Goal: Task Accomplishment & Management: Use online tool/utility

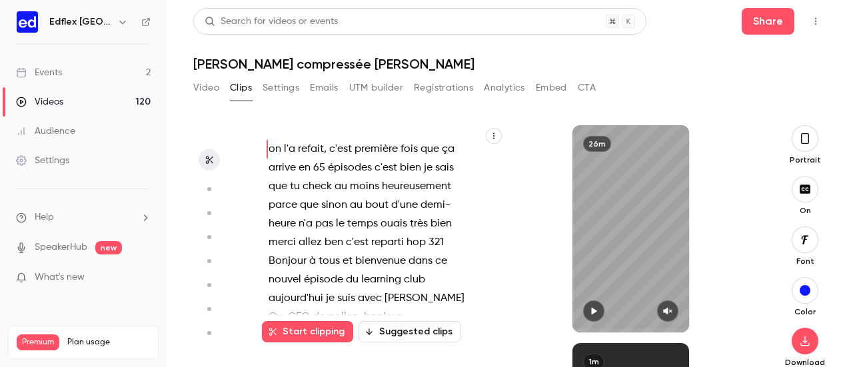
click at [59, 71] on div "Events" at bounding box center [39, 72] width 46 height 13
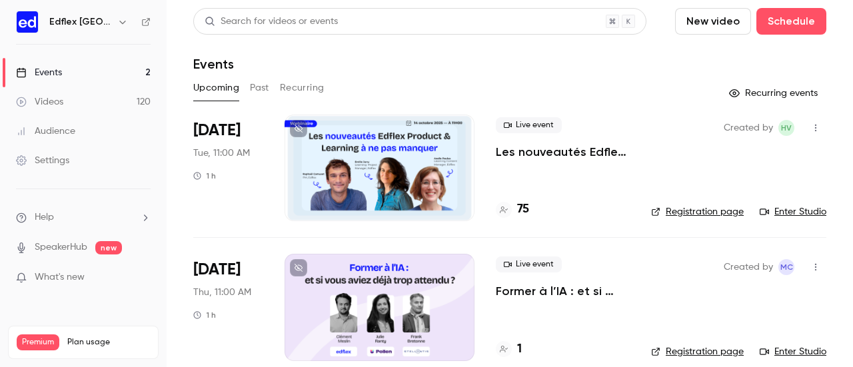
scroll to position [17, 0]
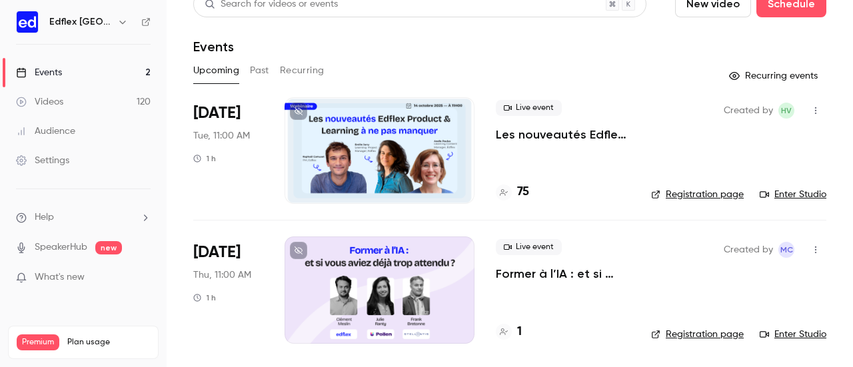
click at [431, 253] on div at bounding box center [380, 290] width 190 height 107
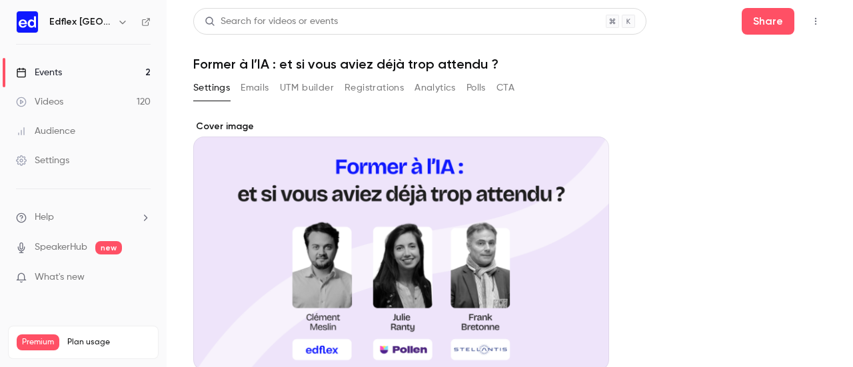
click at [301, 97] on button "UTM builder" at bounding box center [307, 87] width 54 height 21
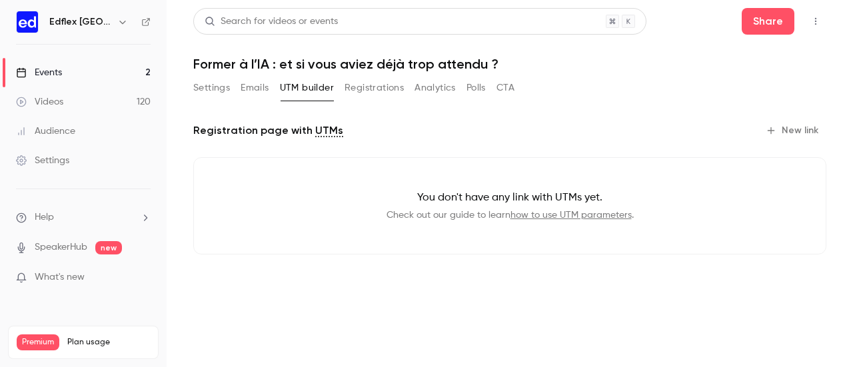
click at [205, 86] on button "Settings" at bounding box center [211, 87] width 37 height 21
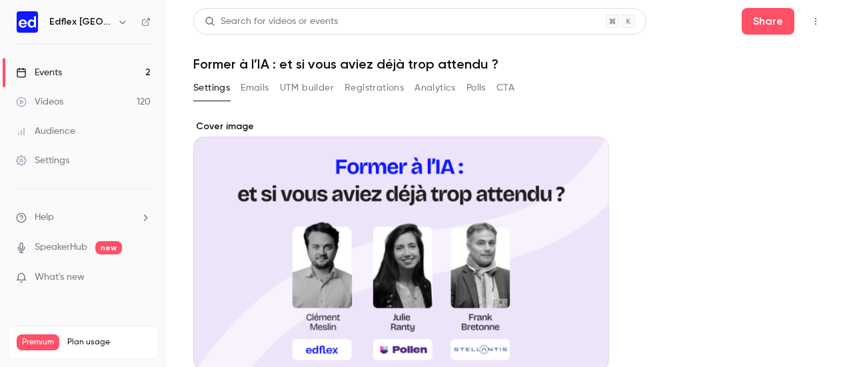
click at [301, 85] on button "UTM builder" at bounding box center [307, 87] width 54 height 21
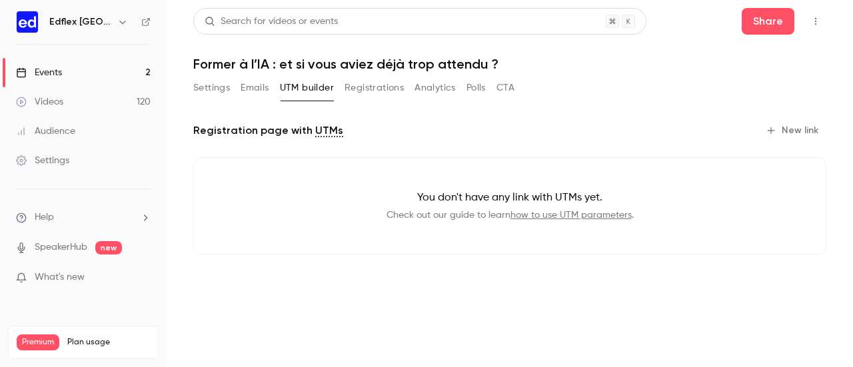
click at [371, 89] on button "Registrations" at bounding box center [374, 87] width 59 height 21
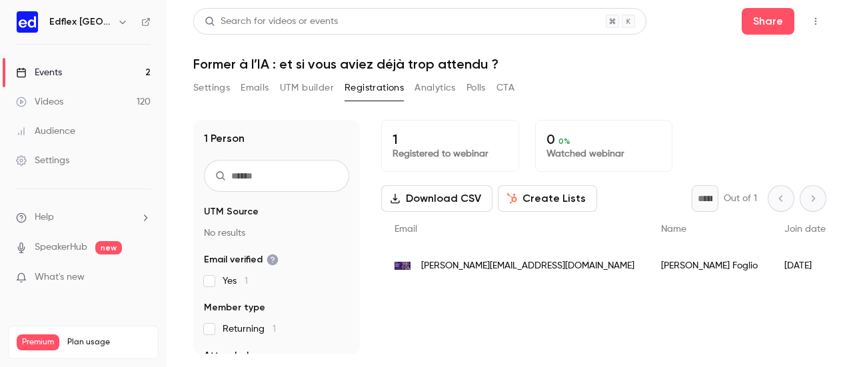
click at [319, 90] on button "UTM builder" at bounding box center [307, 87] width 54 height 21
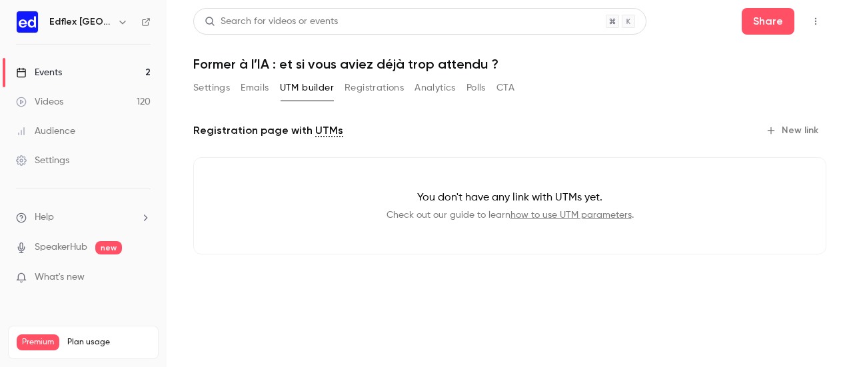
click at [209, 86] on button "Settings" at bounding box center [211, 87] width 37 height 21
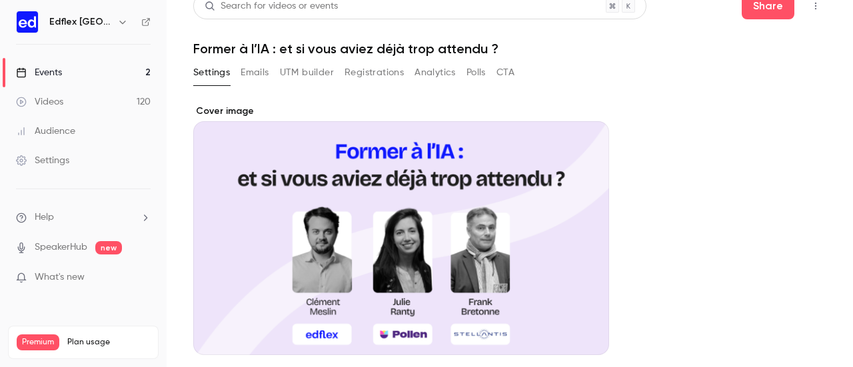
scroll to position [16, 0]
click at [259, 73] on button "Emails" at bounding box center [255, 71] width 28 height 21
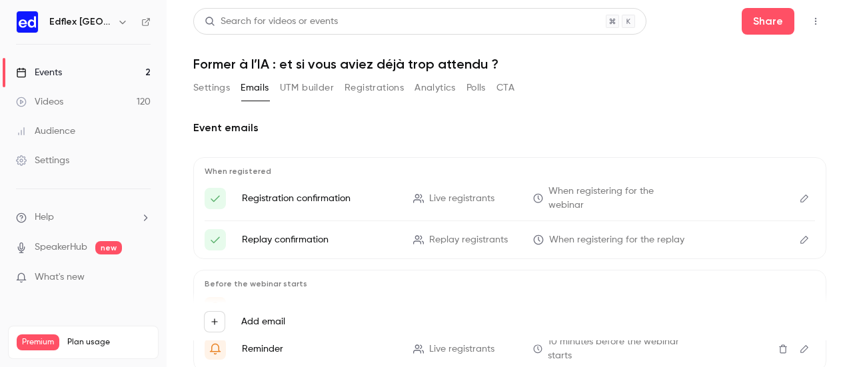
click at [296, 89] on button "UTM builder" at bounding box center [307, 87] width 54 height 21
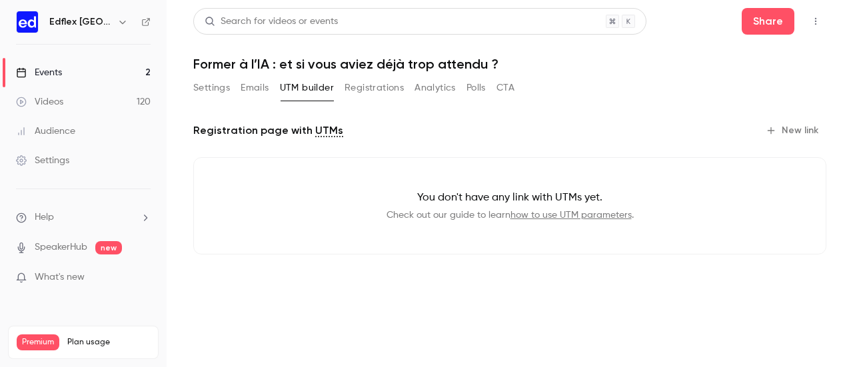
click at [545, 213] on link "how to use UTM parameters" at bounding box center [571, 215] width 121 height 9
click at [429, 91] on button "Analytics" at bounding box center [435, 87] width 41 height 21
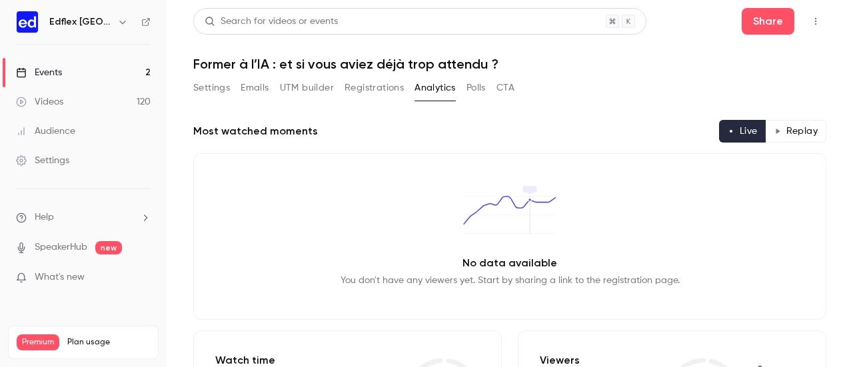
click at [372, 86] on button "Registrations" at bounding box center [374, 87] width 59 height 21
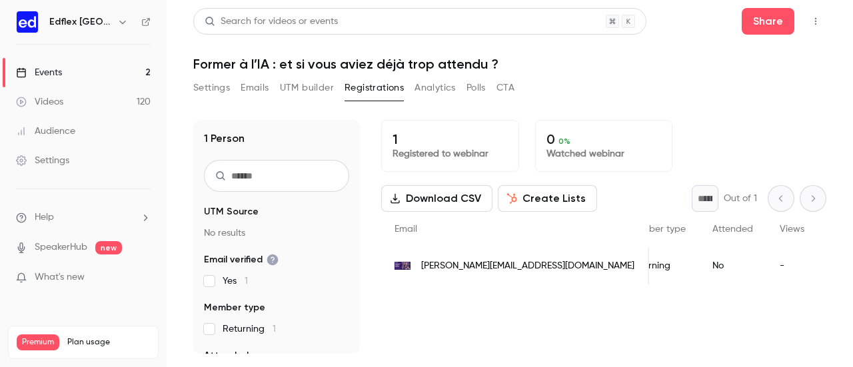
scroll to position [0, 224]
click at [436, 97] on button "Analytics" at bounding box center [435, 87] width 41 height 21
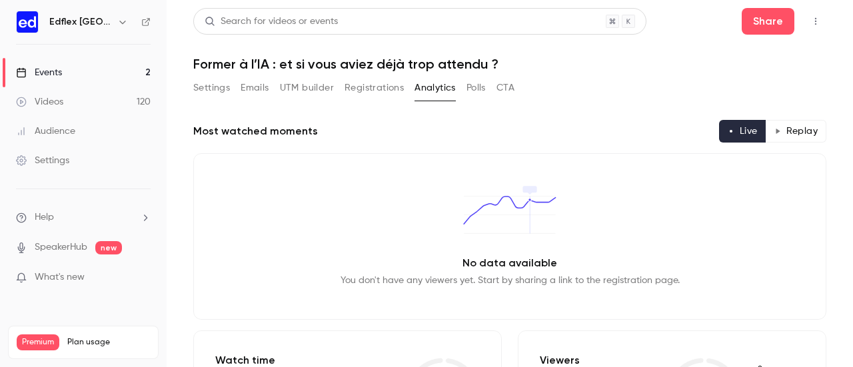
click at [474, 91] on button "Polls" at bounding box center [476, 87] width 19 height 21
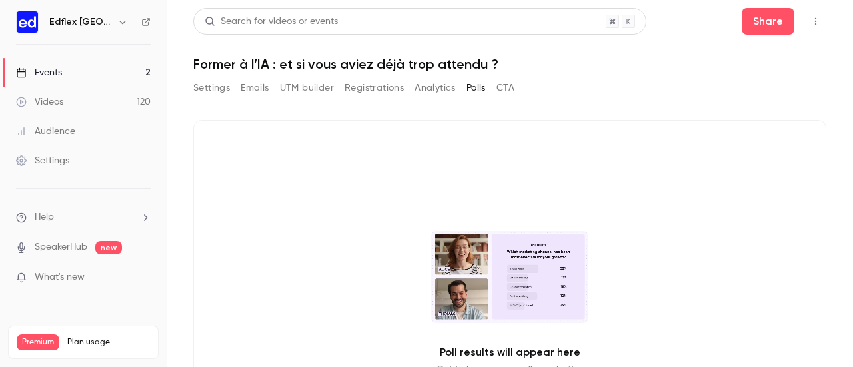
click at [512, 75] on div "Search for videos or events Share Former à l’IA : et si vous aviez déjà trop at…" at bounding box center [509, 265] width 633 height 515
click at [504, 89] on button "CTA" at bounding box center [506, 87] width 18 height 21
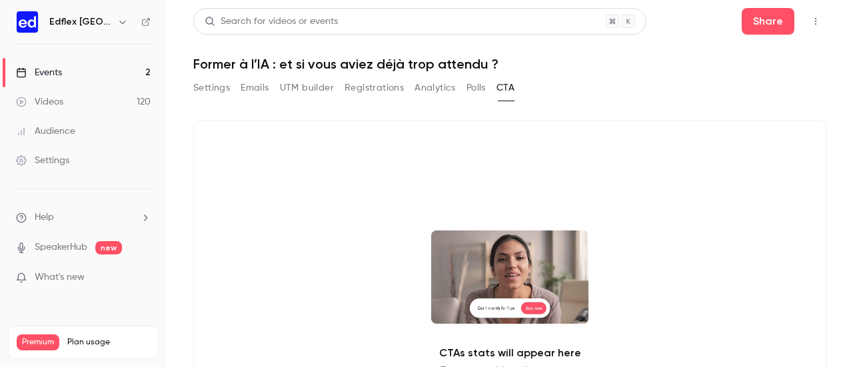
click at [209, 87] on button "Settings" at bounding box center [211, 87] width 37 height 21
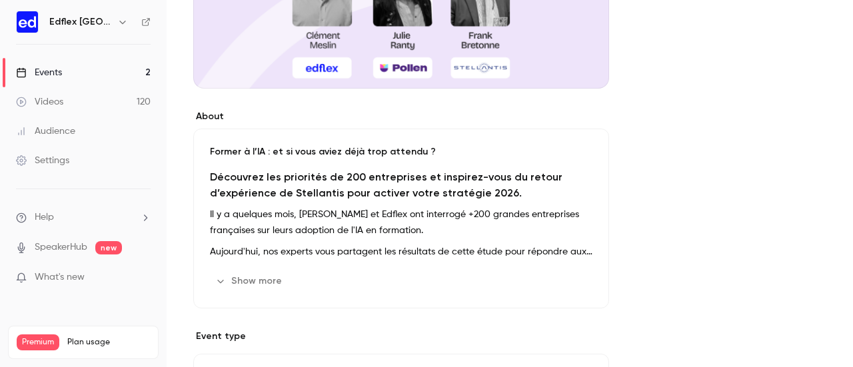
scroll to position [279, 0]
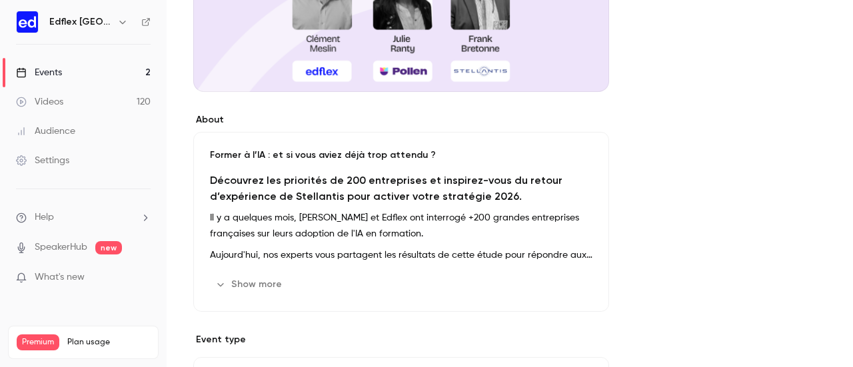
click at [244, 281] on button "Show more" at bounding box center [250, 284] width 80 height 21
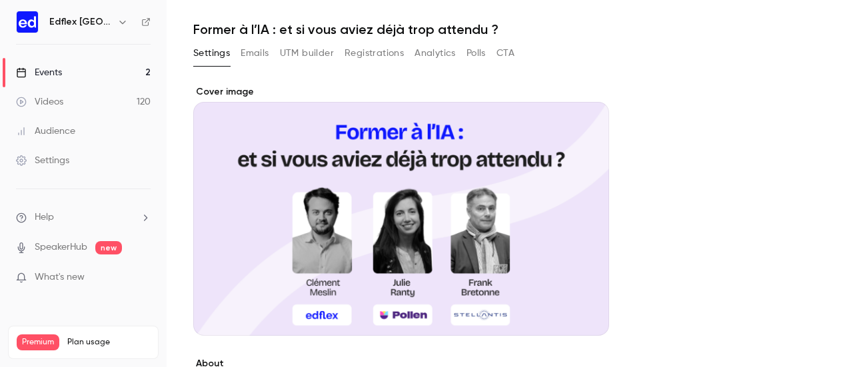
scroll to position [0, 0]
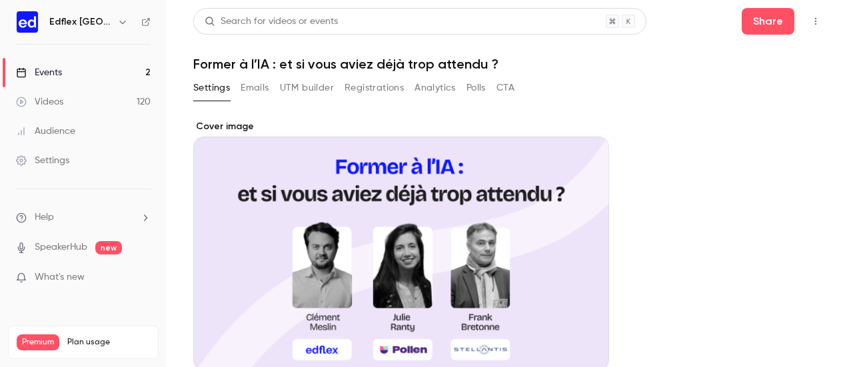
click at [259, 89] on button "Emails" at bounding box center [255, 87] width 28 height 21
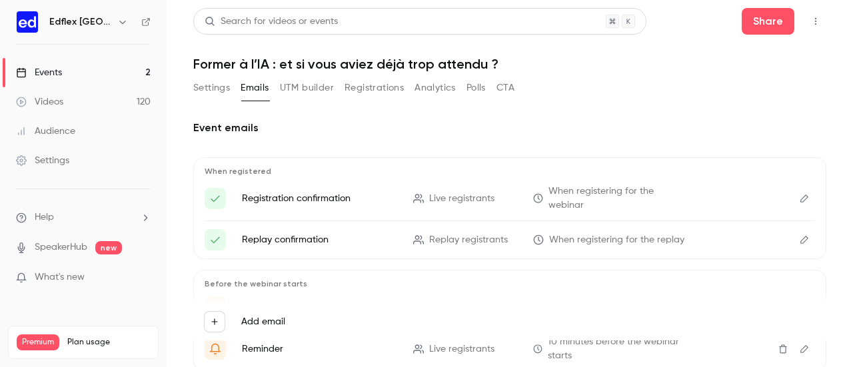
click at [292, 89] on button "UTM builder" at bounding box center [307, 87] width 54 height 21
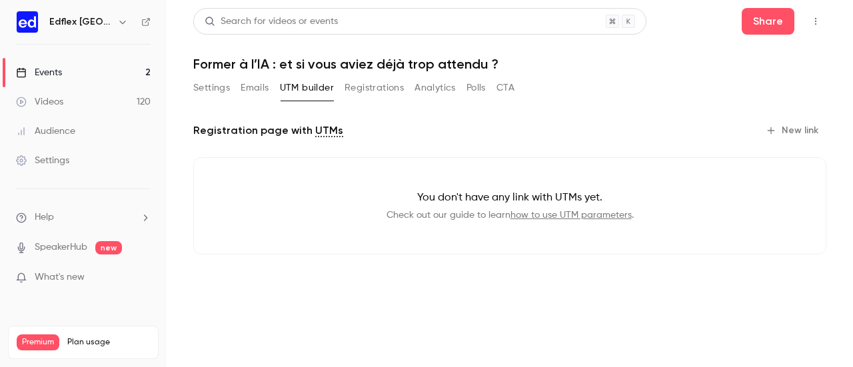
click at [803, 127] on button "New link" at bounding box center [794, 130] width 66 height 21
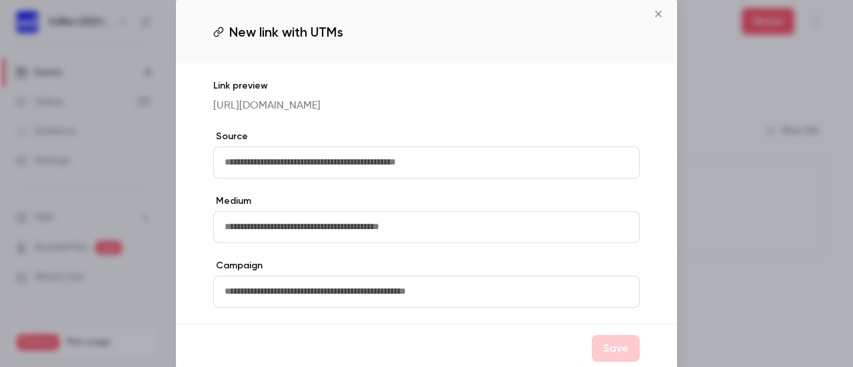
click at [337, 175] on input "text" at bounding box center [426, 163] width 427 height 32
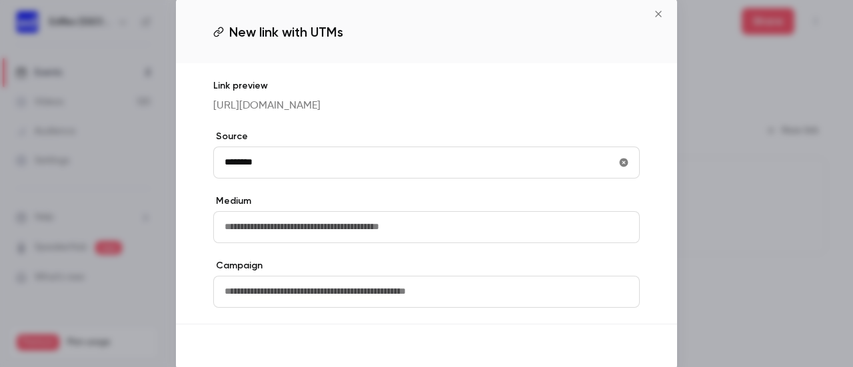
type input "********"
click at [620, 348] on button "Save" at bounding box center [616, 348] width 48 height 27
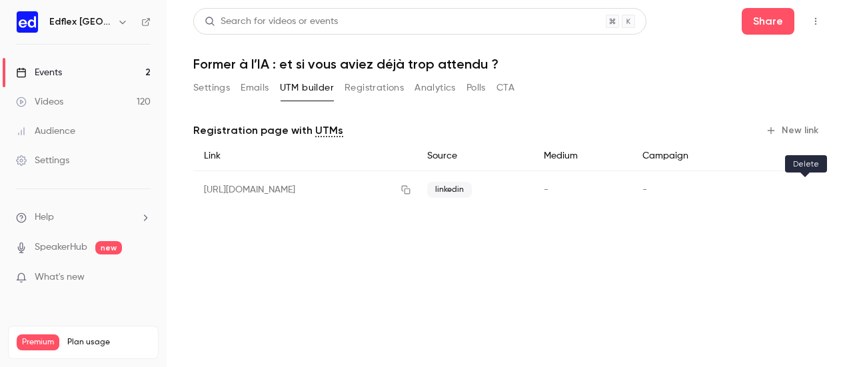
click at [813, 189] on button "button" at bounding box center [805, 189] width 21 height 21
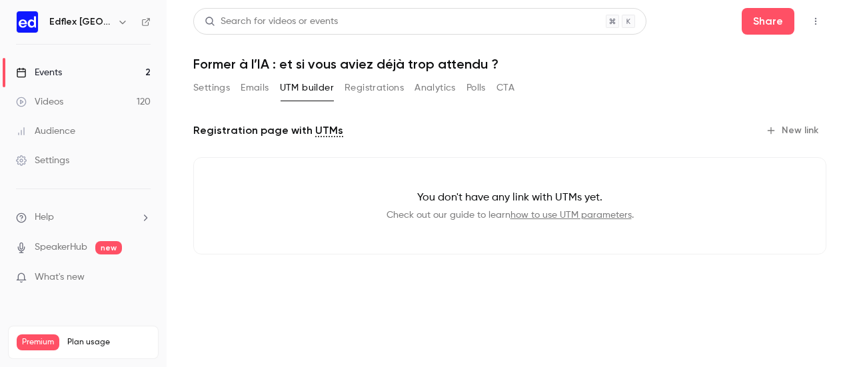
click at [808, 133] on button "New link" at bounding box center [794, 130] width 66 height 21
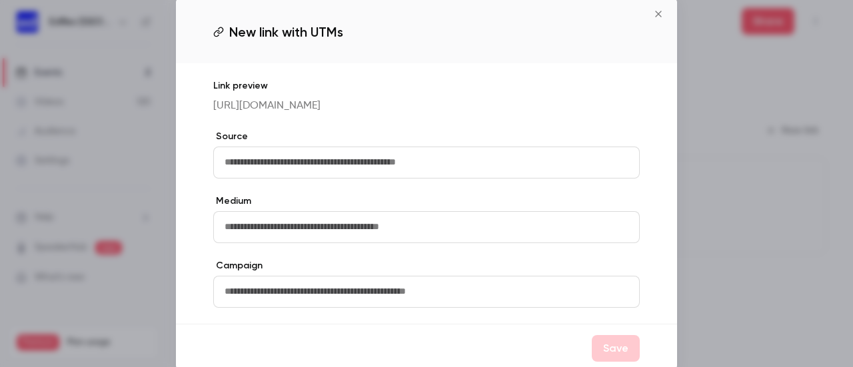
click at [361, 179] on input "text" at bounding box center [426, 163] width 427 height 32
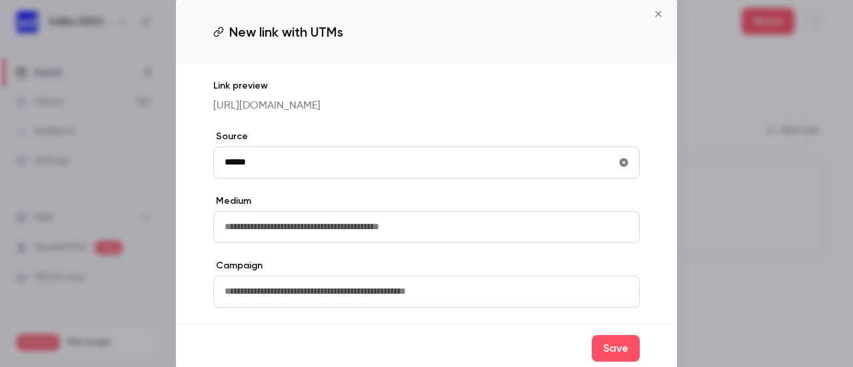
type input "******"
click at [305, 232] on input "text" at bounding box center [426, 227] width 427 height 32
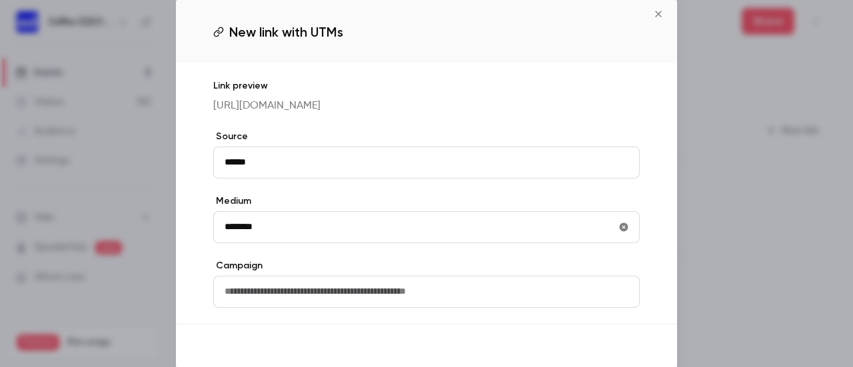
type input "********"
click at [615, 351] on button "Save" at bounding box center [616, 348] width 48 height 27
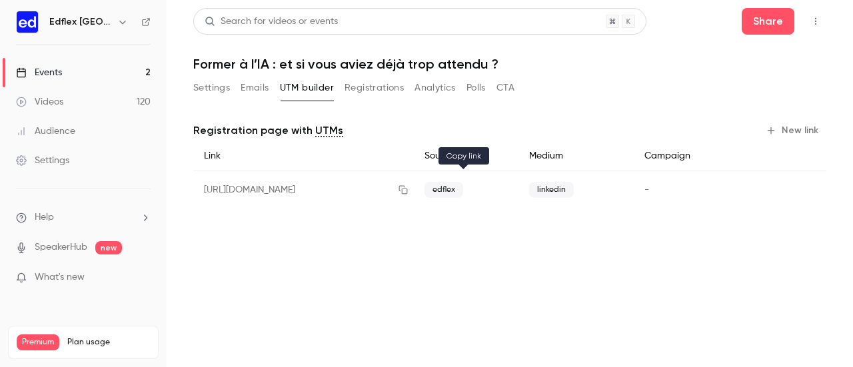
click at [414, 194] on button "button" at bounding box center [403, 189] width 21 height 21
